Goal: Check status: Check status

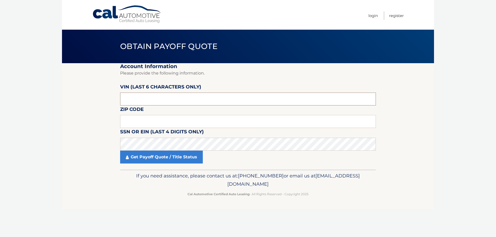
click at [160, 100] on input "text" at bounding box center [248, 99] width 256 height 13
drag, startPoint x: 141, startPoint y: 99, endPoint x: 119, endPoint y: 100, distance: 21.2
click at [119, 100] on section "Account Information Please provide the following information. VIN (last 6 chara…" at bounding box center [248, 116] width 372 height 107
type input "178698"
click at [129, 120] on input "text" at bounding box center [248, 121] width 256 height 13
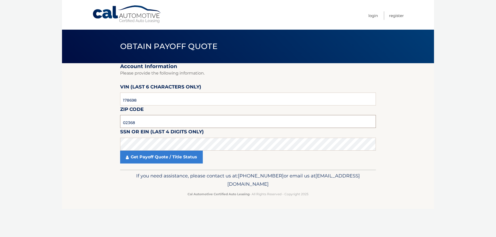
type input "02368"
click at [176, 158] on link "Get Payoff Quote / Title Status" at bounding box center [161, 157] width 83 height 13
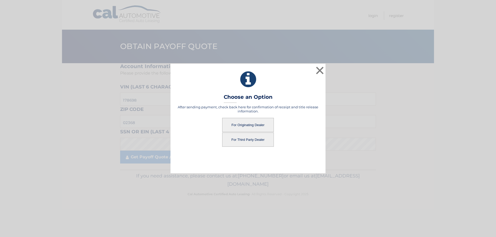
click at [250, 121] on button "For Originating Dealer" at bounding box center [248, 125] width 52 height 14
click at [252, 123] on button "For Originating Dealer" at bounding box center [248, 125] width 52 height 14
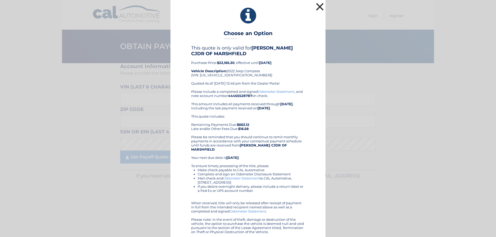
click at [318, 7] on button "×" at bounding box center [320, 7] width 10 height 10
